Goal: Obtain resource: Download file/media

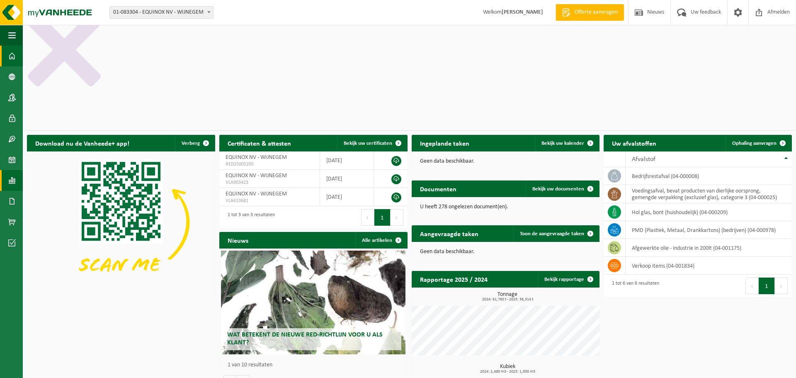
click at [11, 182] on span at bounding box center [11, 180] width 7 height 21
click at [68, 183] on span "In grafiekvorm" at bounding box center [66, 181] width 37 height 16
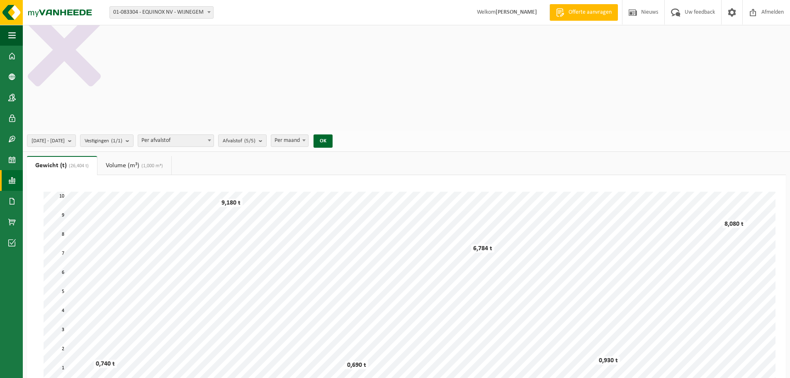
click at [9, 178] on span at bounding box center [11, 180] width 7 height 21
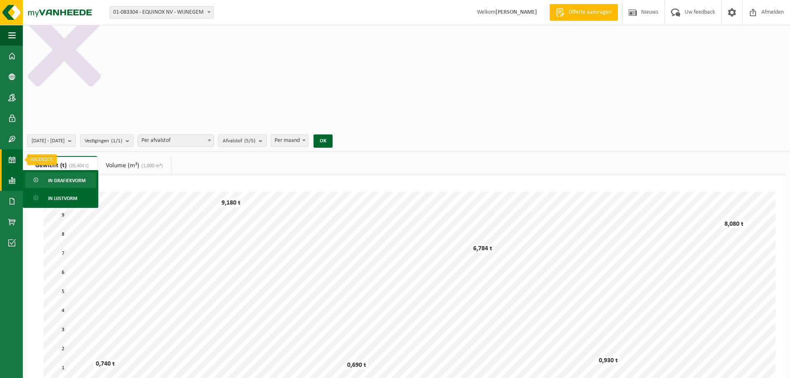
click at [12, 156] on span at bounding box center [11, 159] width 7 height 21
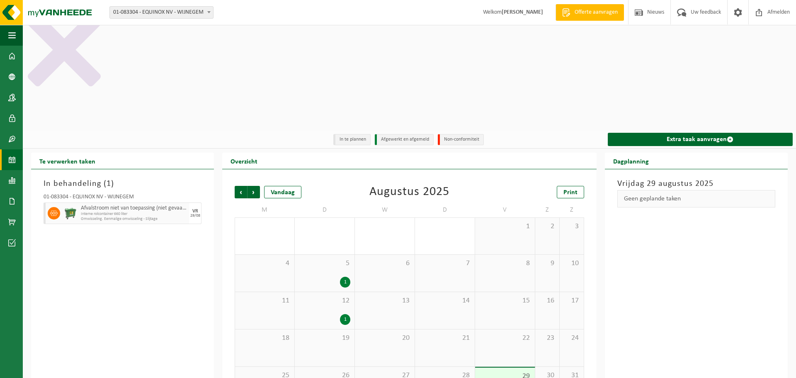
click at [11, 140] on span at bounding box center [11, 139] width 7 height 21
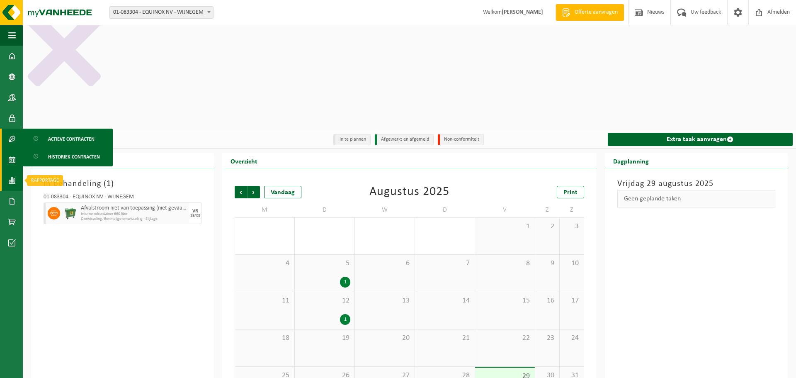
click at [13, 183] on span at bounding box center [11, 180] width 7 height 21
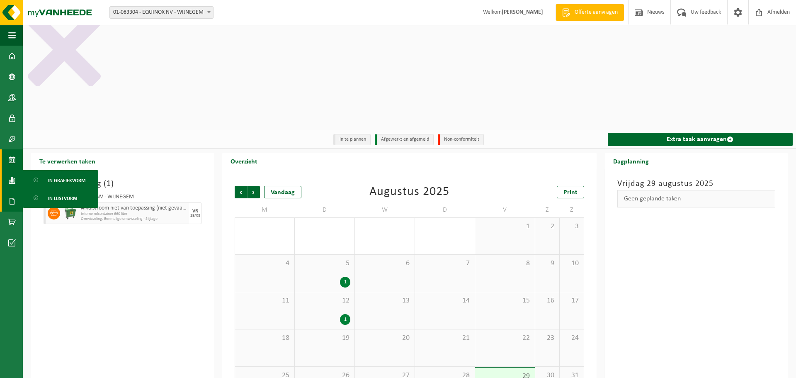
click at [12, 199] on span at bounding box center [11, 201] width 7 height 21
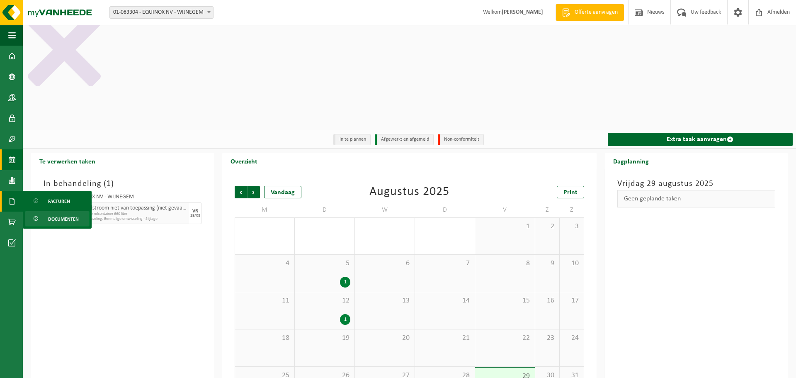
click at [56, 224] on span "Documenten" at bounding box center [63, 219] width 31 height 16
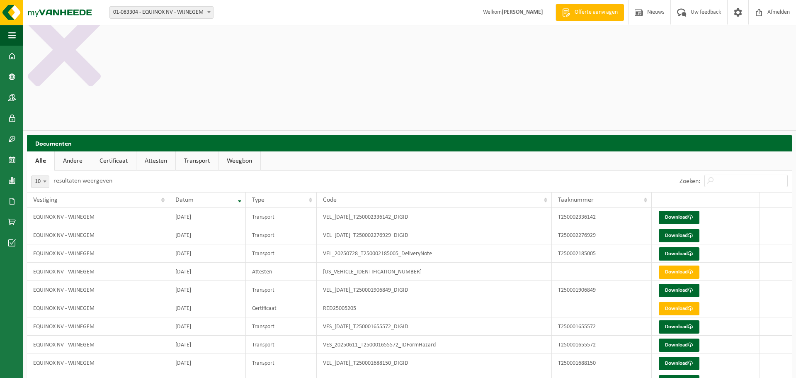
click at [143, 151] on link "Attesten" at bounding box center [155, 160] width 39 height 19
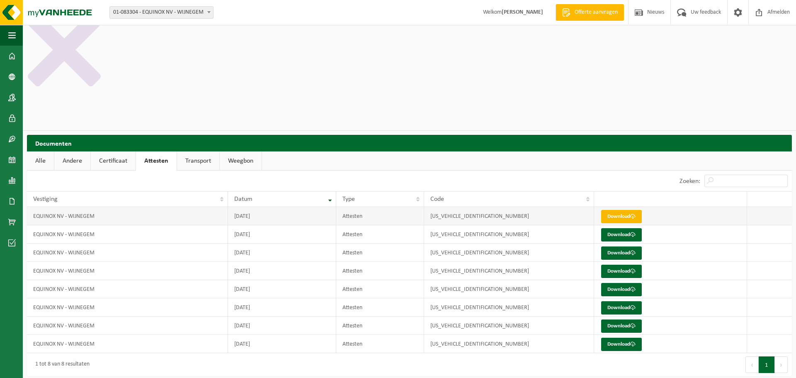
click at [625, 210] on link "Download" at bounding box center [621, 216] width 41 height 13
click at [111, 151] on link "Certificaat" at bounding box center [113, 160] width 45 height 19
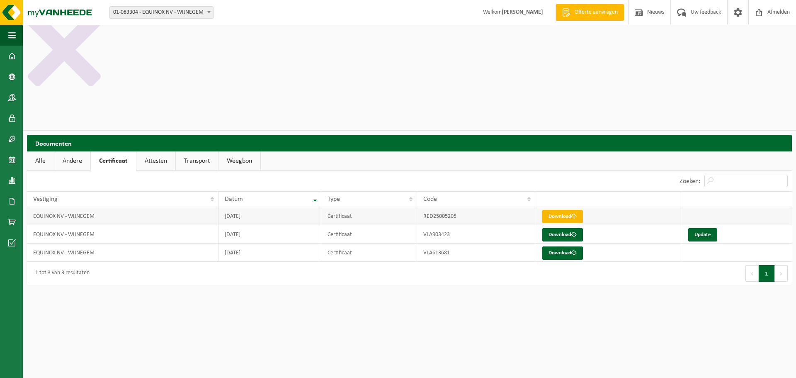
click at [564, 210] on link "Download" at bounding box center [562, 216] width 41 height 13
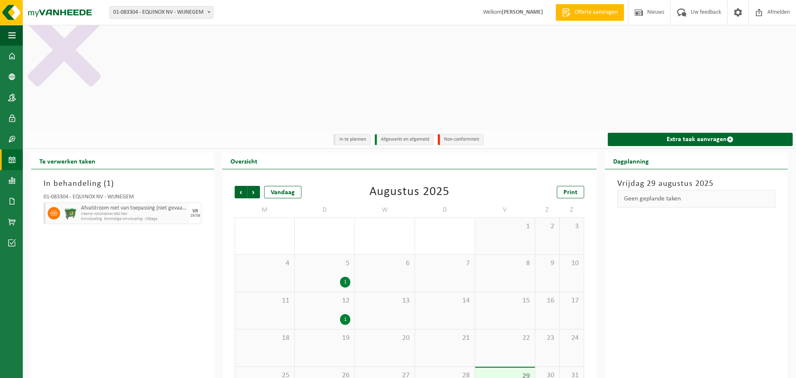
click at [84, 194] on div "In behandeling ( 1 ) 01-083304 - EQUINOX NV - WIJNEGEM Afvalstroom niet van toe…" at bounding box center [122, 323] width 183 height 309
click at [15, 200] on span at bounding box center [11, 201] width 7 height 21
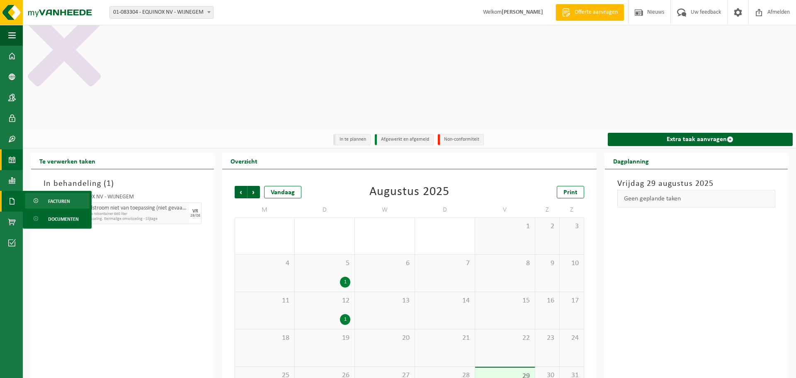
click at [39, 199] on span at bounding box center [36, 201] width 7 height 16
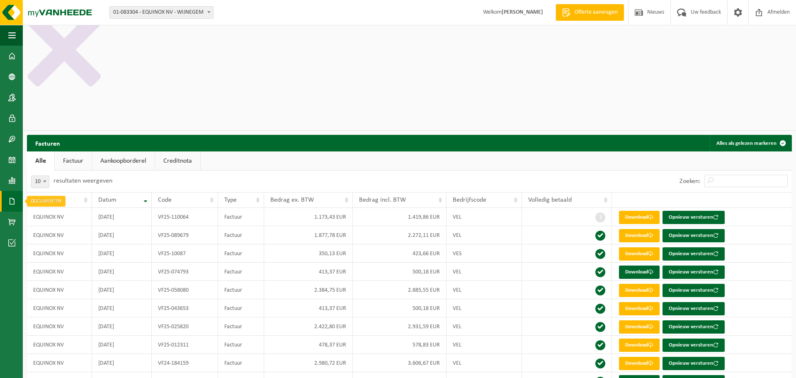
click at [6, 196] on link "Documenten" at bounding box center [11, 201] width 23 height 21
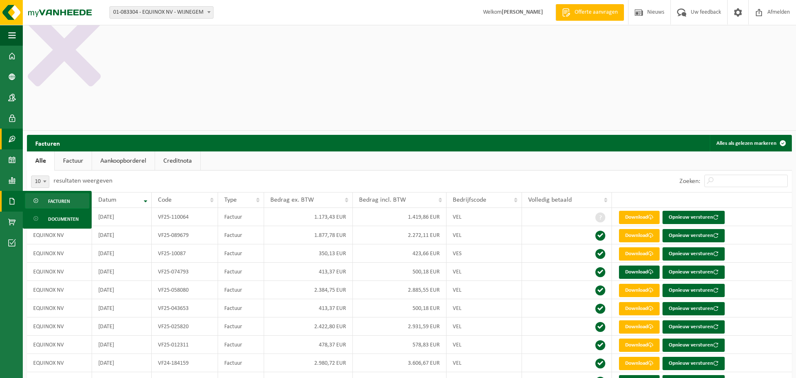
click at [10, 137] on span at bounding box center [11, 139] width 7 height 21
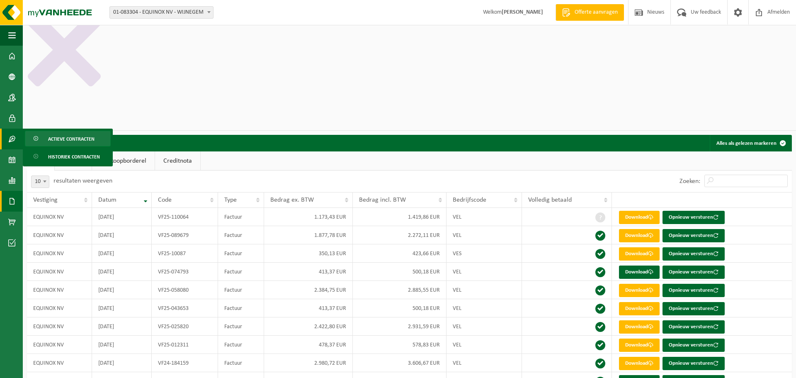
click at [65, 139] on span "Actieve contracten" at bounding box center [71, 139] width 46 height 16
